Goal: Register for event/course

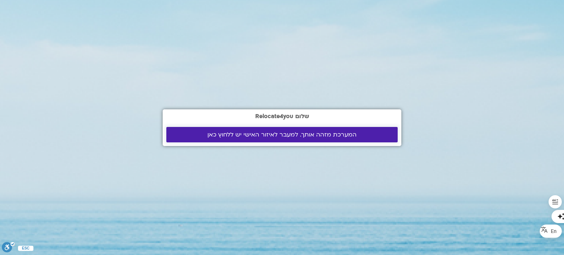
click at [204, 133] on span "המערכת מזהה אותך. למעבר לאיזור האישי יש ללחוץ כאן" at bounding box center [282, 135] width 214 height 7
click at [288, 134] on span "המערכת מזהה אותך. למעבר לאיזור האישי יש ללחוץ כאן" at bounding box center [282, 135] width 149 height 7
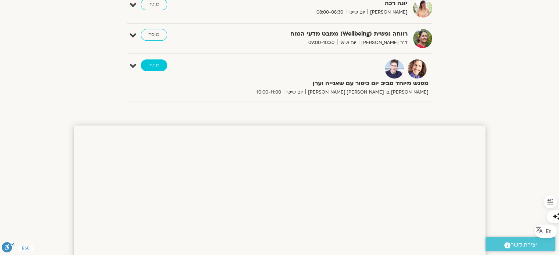
click at [155, 66] on link "כניסה" at bounding box center [154, 66] width 26 height 12
click at [155, 64] on link "כניסה" at bounding box center [154, 66] width 26 height 12
click at [156, 63] on link "כניסה" at bounding box center [154, 66] width 26 height 12
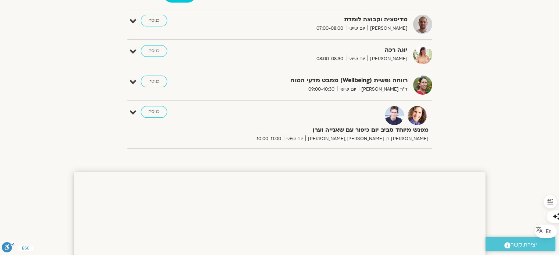
scroll to position [53, 0]
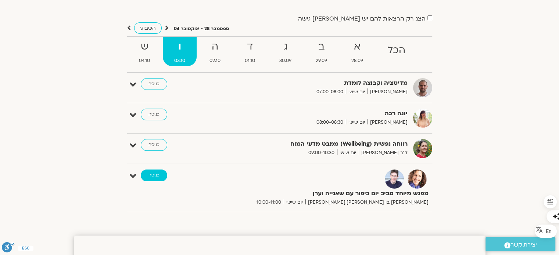
click at [152, 175] on link "כניסה" at bounding box center [154, 176] width 26 height 12
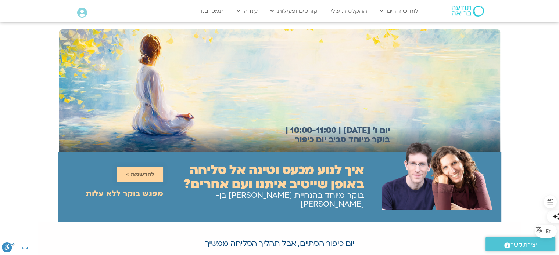
click at [139, 171] on span "להרשמה >" at bounding box center [140, 174] width 29 height 7
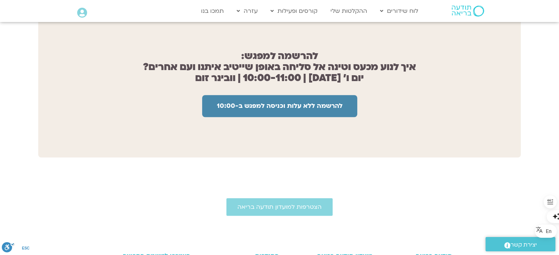
scroll to position [587, 0]
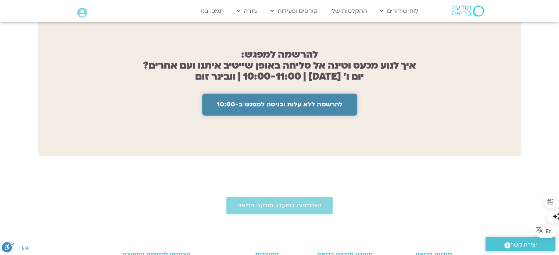
click at [263, 101] on span "להרשמה ללא עלות וכניסה למפגש ב-10:00" at bounding box center [280, 104] width 126 height 7
